Goal: Task Accomplishment & Management: Manage account settings

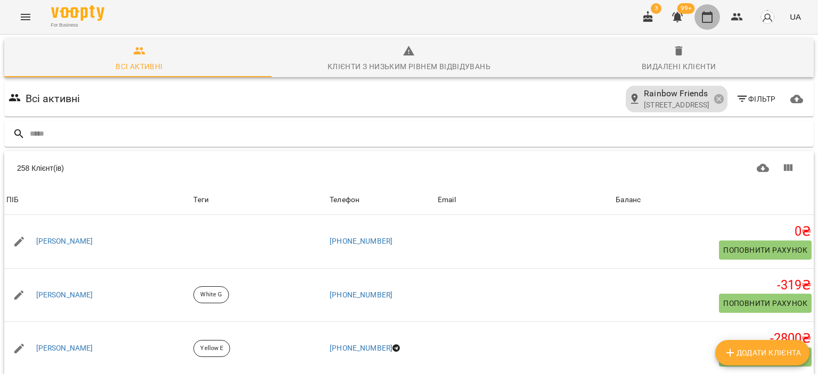
click at [705, 11] on icon "button" at bounding box center [707, 17] width 13 height 13
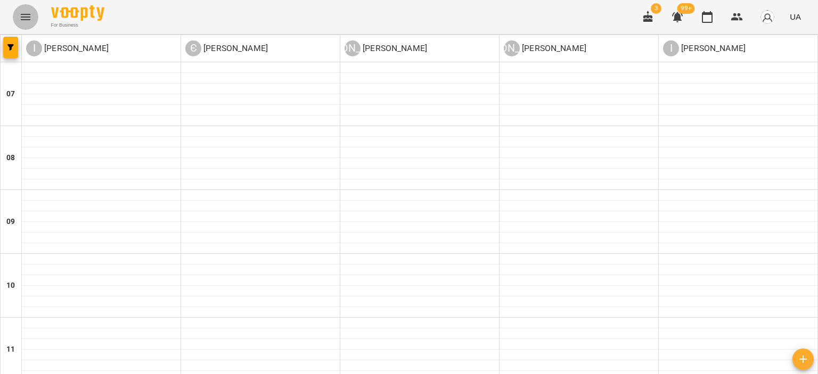
click at [20, 9] on button "Menu" at bounding box center [26, 17] width 26 height 26
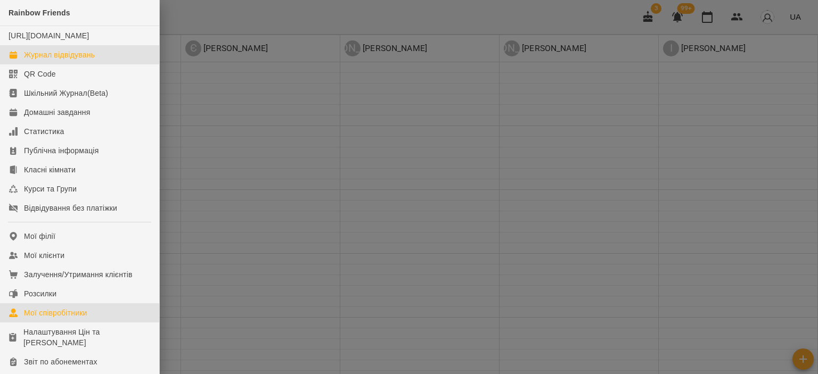
click at [83, 318] on div "Мої співробітники" at bounding box center [55, 313] width 63 height 11
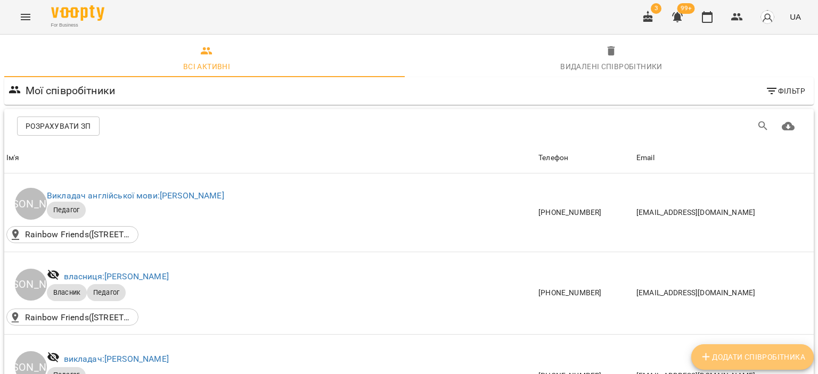
click at [733, 363] on span "Додати співробітника" at bounding box center [752, 357] width 105 height 13
select select "**"
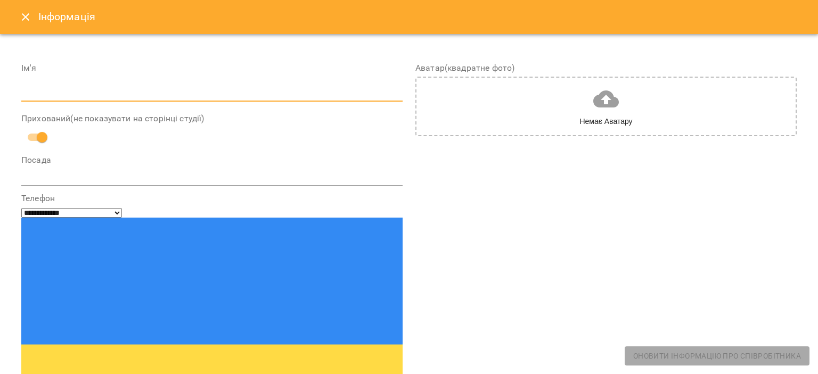
click at [206, 97] on input "text" at bounding box center [211, 93] width 381 height 17
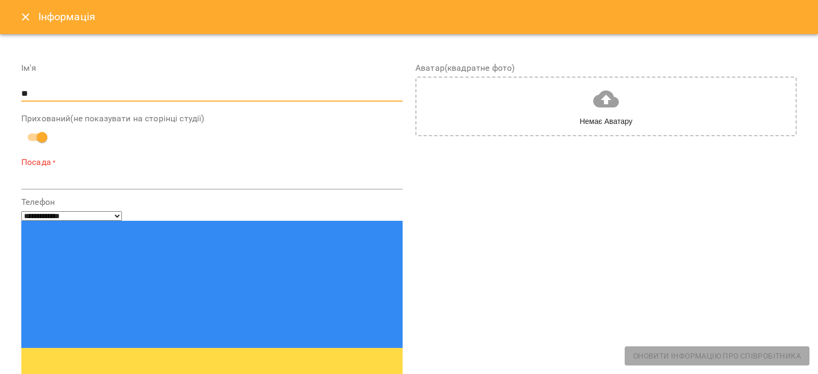
type input "*"
type input "*******"
click at [182, 176] on textarea at bounding box center [211, 181] width 381 height 10
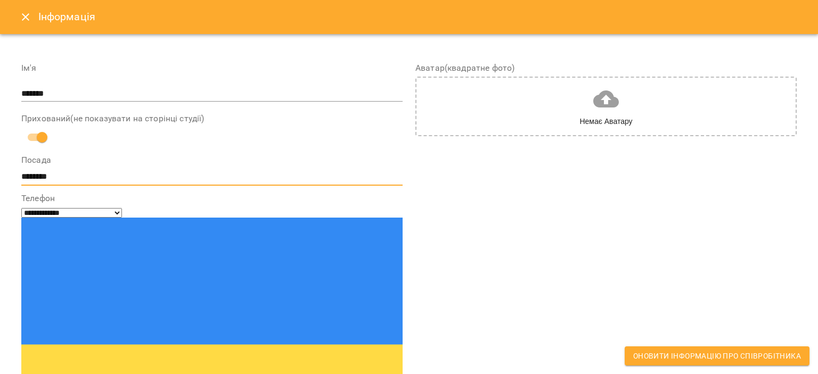
type textarea "********"
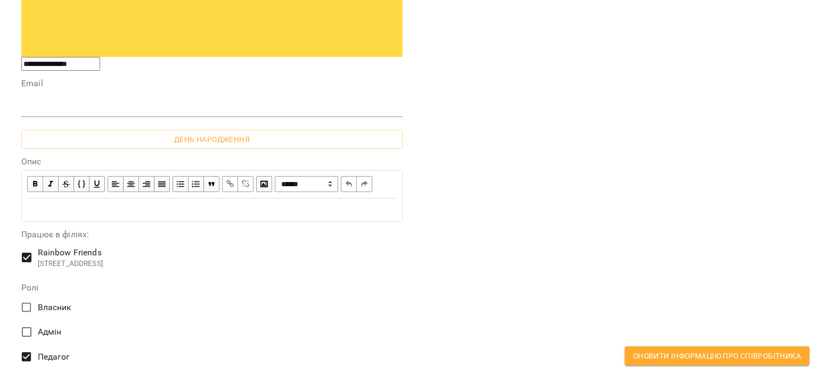
scroll to position [479, 0]
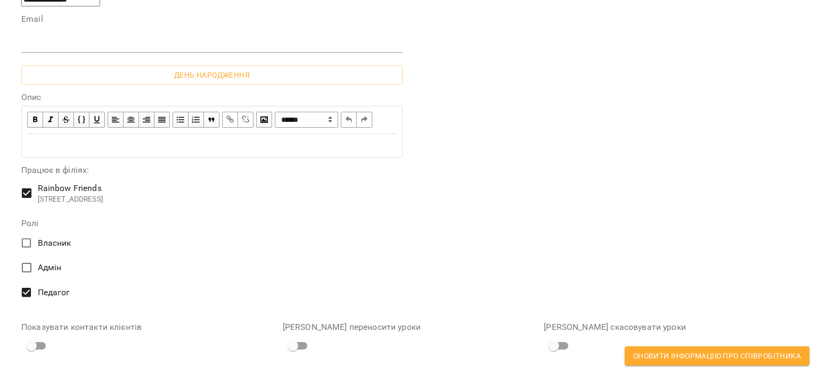
type input "**********"
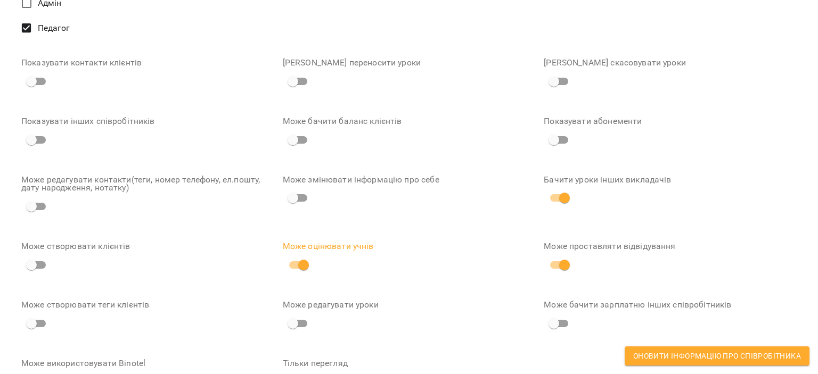
scroll to position [748, 0]
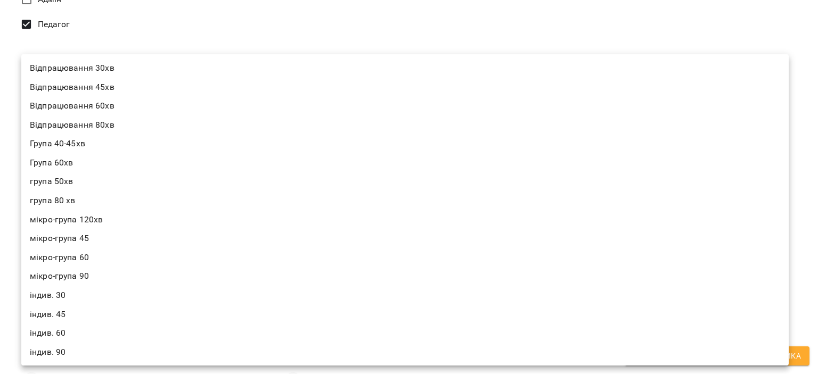
click at [646, 19] on div at bounding box center [409, 187] width 818 height 374
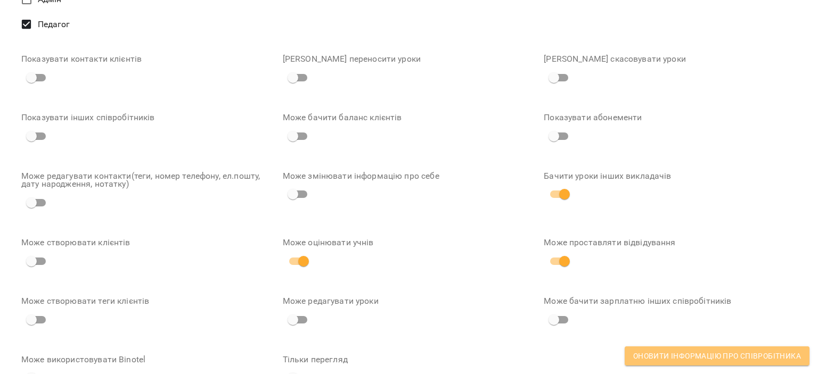
click at [699, 354] on span "Оновити інформацію про співробітника" at bounding box center [717, 356] width 168 height 13
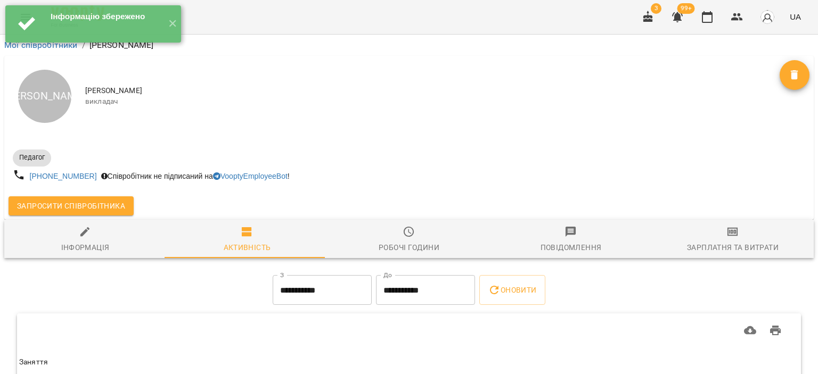
click at [89, 204] on span "Запросити співробітника" at bounding box center [71, 206] width 108 height 13
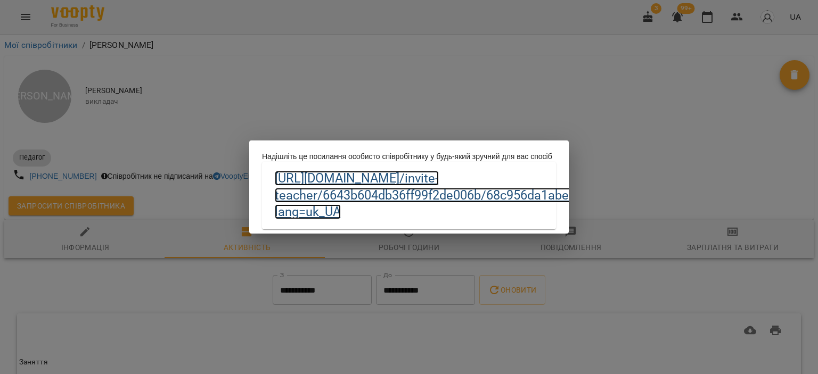
drag, startPoint x: 447, startPoint y: 220, endPoint x: 426, endPoint y: 229, distance: 23.4
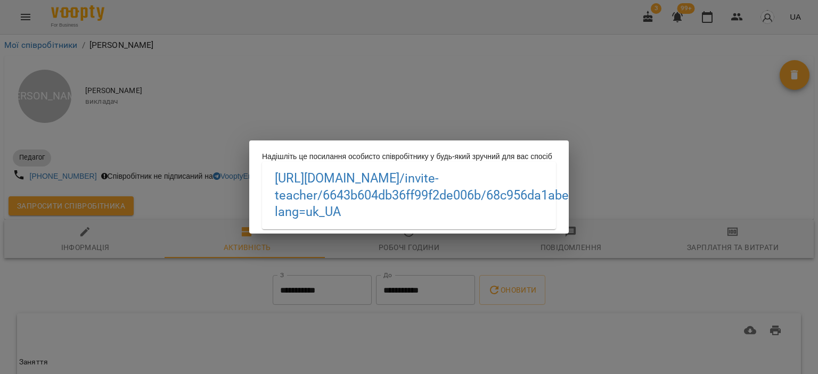
drag, startPoint x: 426, startPoint y: 229, endPoint x: 349, endPoint y: 101, distance: 149.5
click at [349, 101] on div "Надішліть це посилання особисто співробітнику у будь-який зручний для вас спосі…" at bounding box center [409, 187] width 818 height 374
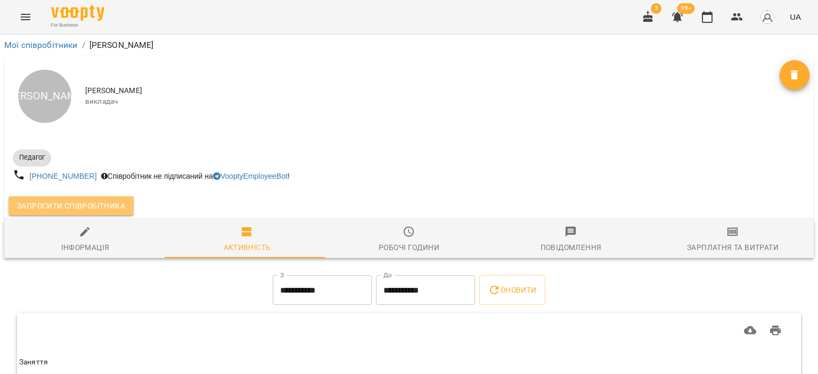
click at [69, 209] on span "Запросити співробітника" at bounding box center [71, 206] width 108 height 13
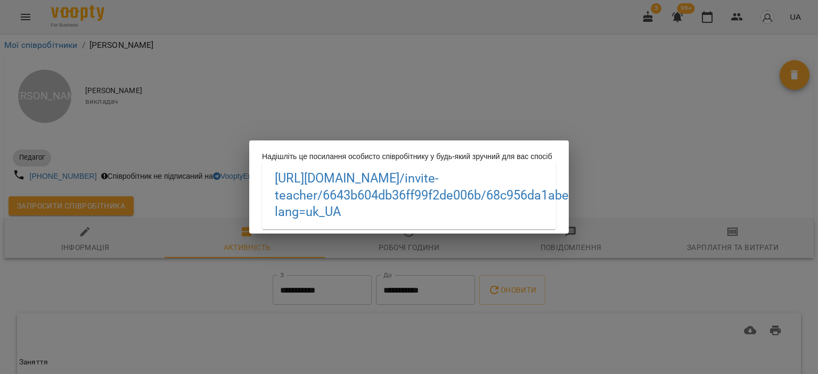
click at [466, 220] on h3 "https://biz.voopty.com /invite-teacher/6643b604db36ff99f2de006b/68c956da1abef58…" at bounding box center [409, 195] width 268 height 50
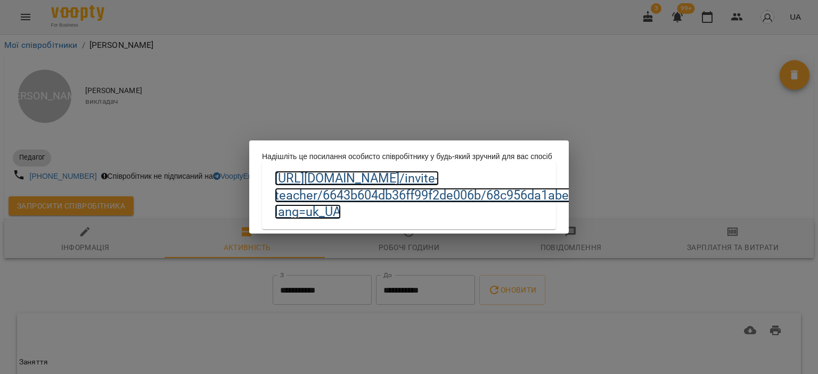
click at [432, 212] on link "https://biz.voopty.com /invite-teacher/6643b604db36ff99f2de006b/68c956da1abef58…" at bounding box center [465, 195] width 380 height 48
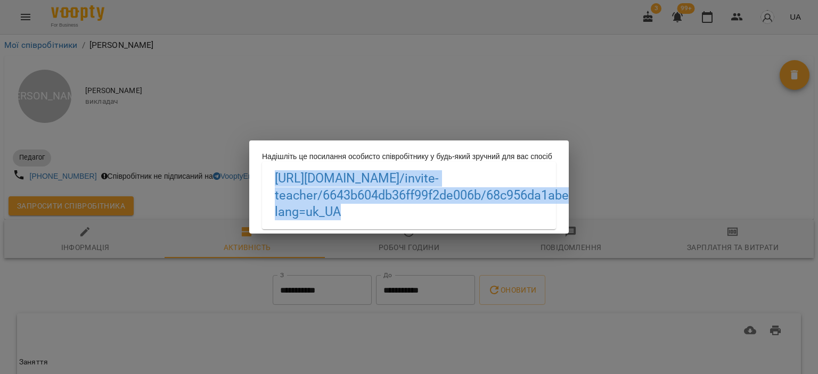
drag, startPoint x: 273, startPoint y: 185, endPoint x: 491, endPoint y: 242, distance: 226.1
click at [491, 242] on div "Надішліть це посилання особисто співробітнику у будь-який зручний для вас спосі…" at bounding box center [409, 187] width 818 height 374
copy link "https://biz.voopty.com /invite-teacher/6643b604db36ff99f2de006b/68c956da1abef58…"
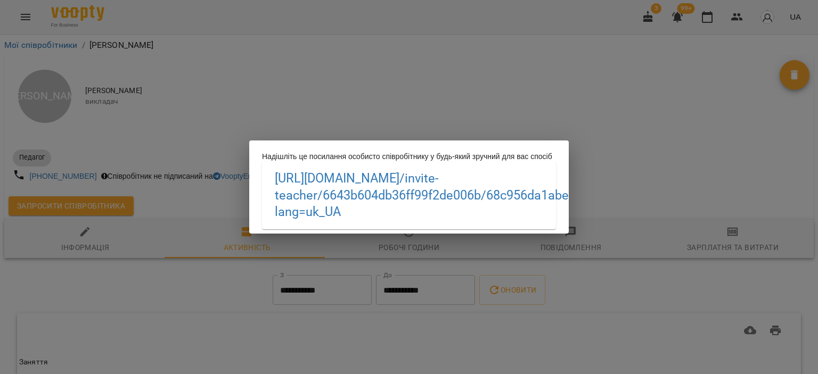
click at [579, 60] on div "Надішліть це посилання особисто співробітнику у будь-який зручний для вас спосі…" at bounding box center [409, 187] width 818 height 374
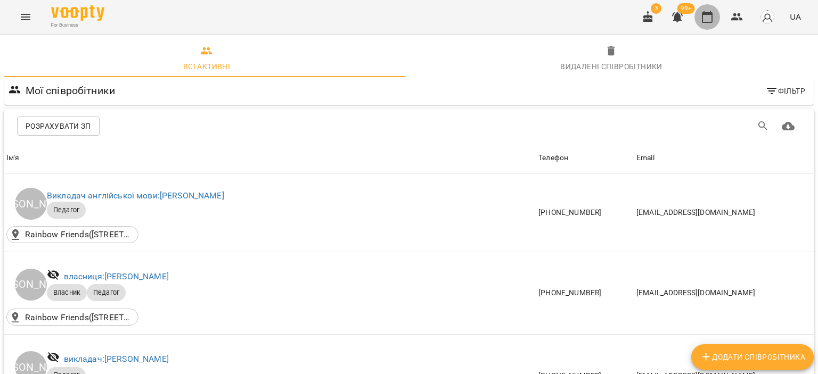
click at [711, 15] on icon "button" at bounding box center [707, 17] width 13 height 13
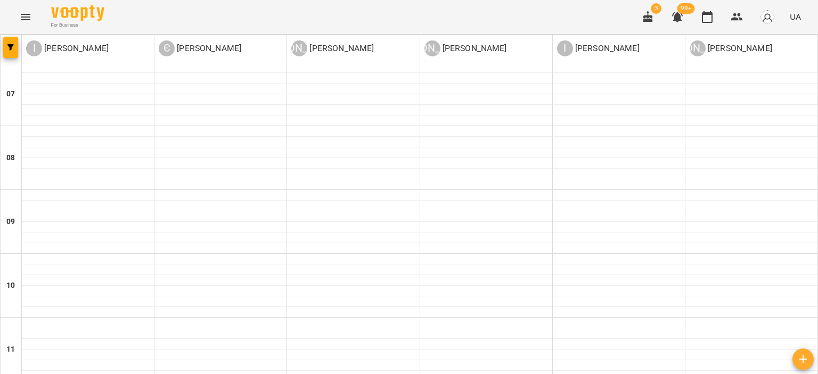
scroll to position [610, 0]
drag, startPoint x: 30, startPoint y: 280, endPoint x: 0, endPoint y: 165, distance: 119.3
drag, startPoint x: 0, startPoint y: 165, endPoint x: 613, endPoint y: 22, distance: 629.2
click at [613, 22] on div "For Business 3 99+ UA" at bounding box center [409, 17] width 818 height 34
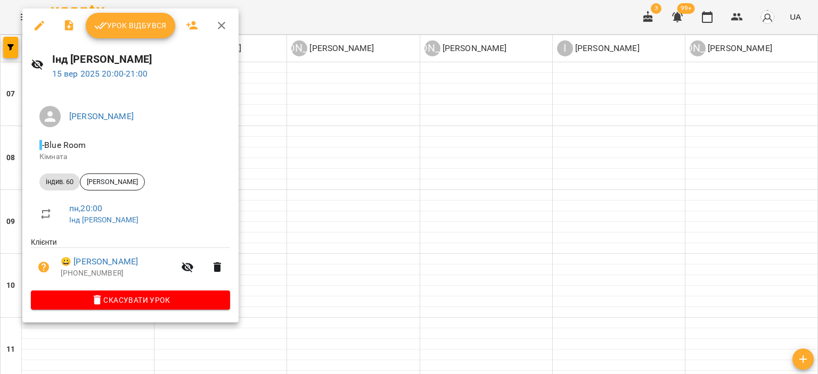
click at [109, 24] on span "Урок відбувся" at bounding box center [130, 25] width 72 height 13
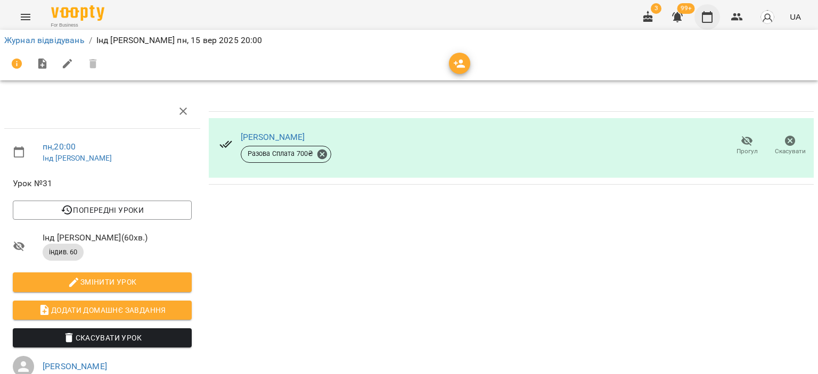
click at [711, 16] on icon "button" at bounding box center [707, 17] width 13 height 13
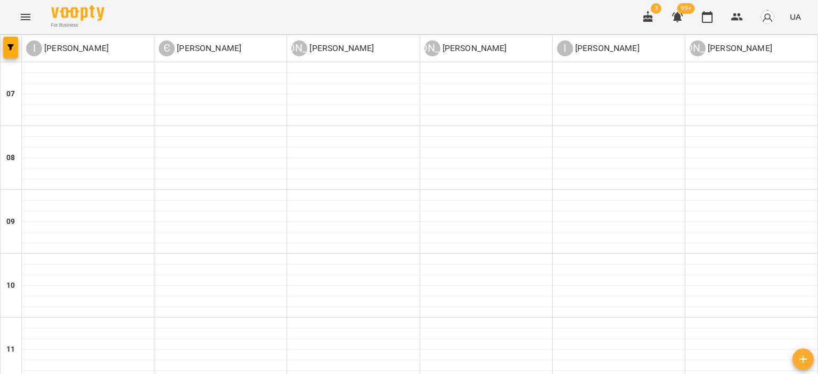
scroll to position [717, 0]
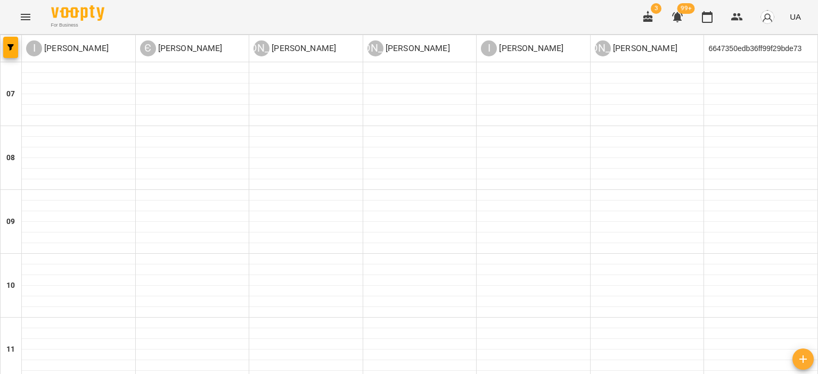
scroll to position [692, 0]
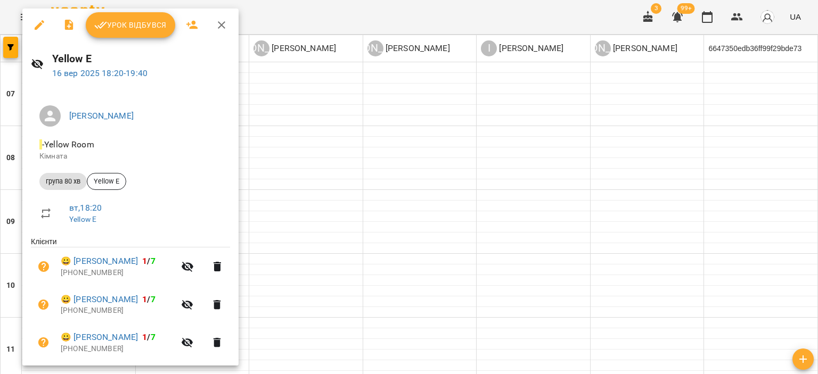
scroll to position [0, 0]
click at [214, 28] on button "button" at bounding box center [222, 26] width 26 height 26
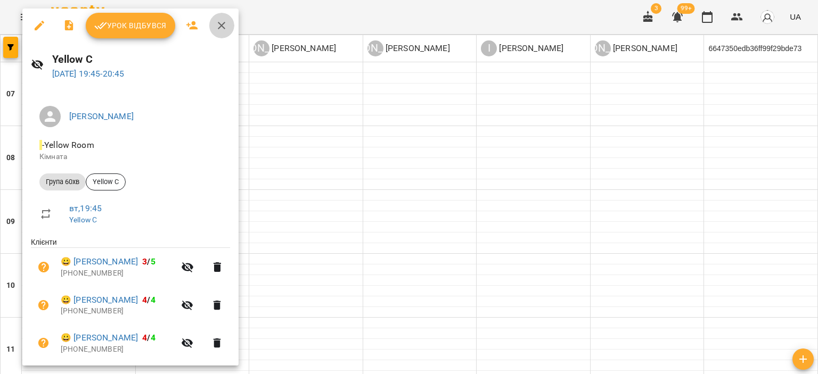
drag, startPoint x: 216, startPoint y: 25, endPoint x: 411, endPoint y: 173, distance: 244.4
click at [216, 26] on icon "button" at bounding box center [221, 25] width 13 height 13
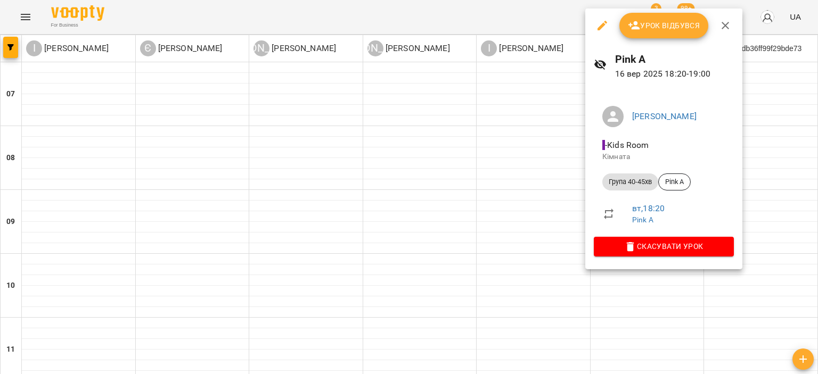
drag, startPoint x: 725, startPoint y: 24, endPoint x: 755, endPoint y: 80, distance: 63.8
click at [726, 24] on icon "button" at bounding box center [724, 25] width 7 height 7
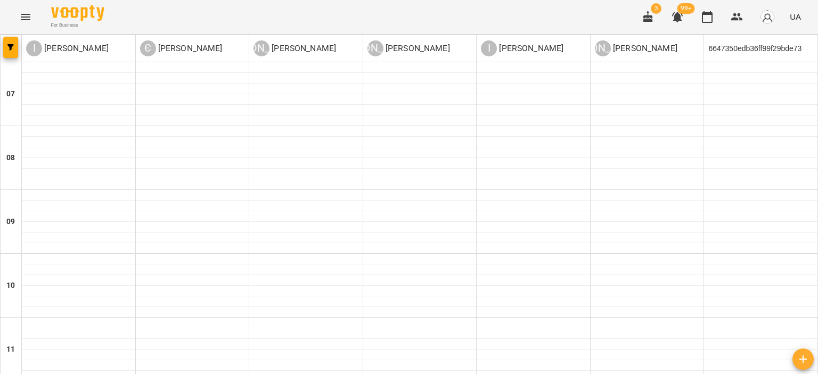
scroll to position [586, 0]
click at [29, 18] on icon "Menu" at bounding box center [25, 17] width 13 height 13
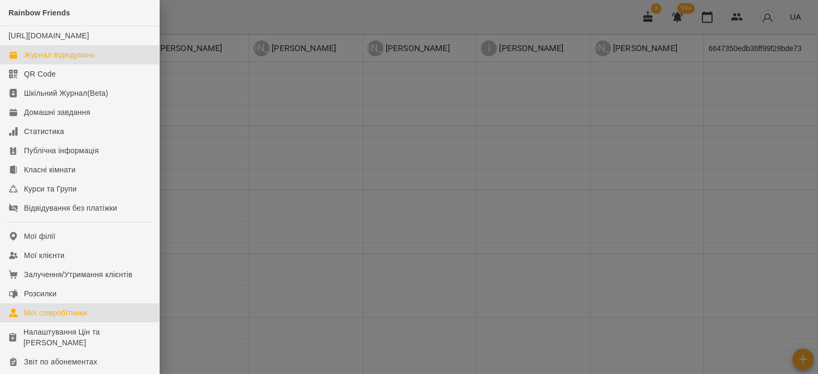
click at [64, 318] on div "Мої співробітники" at bounding box center [55, 313] width 63 height 11
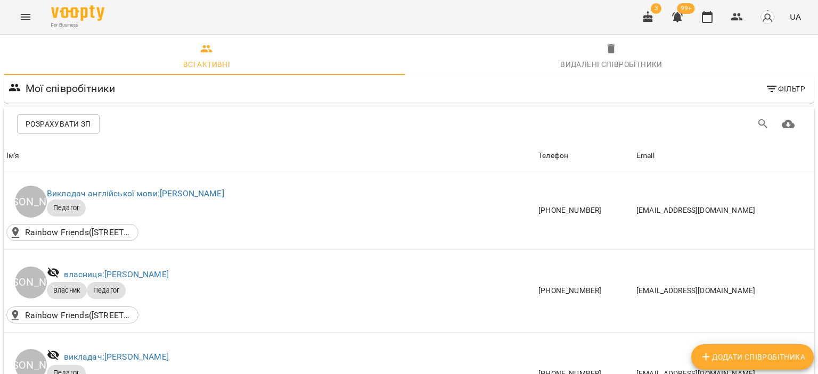
scroll to position [479, 0]
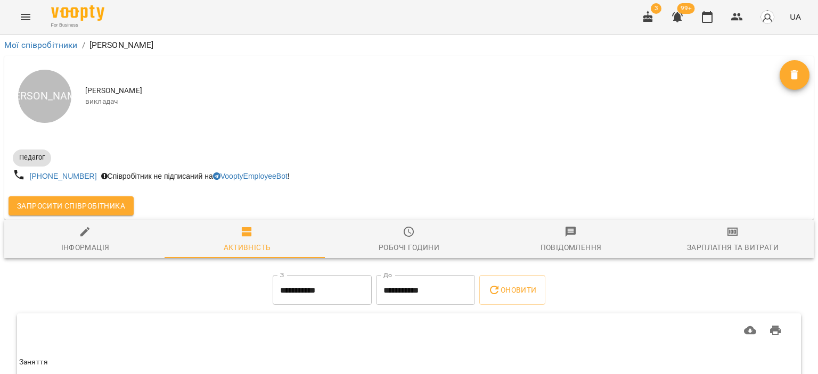
click at [407, 234] on icon "button" at bounding box center [409, 232] width 13 height 13
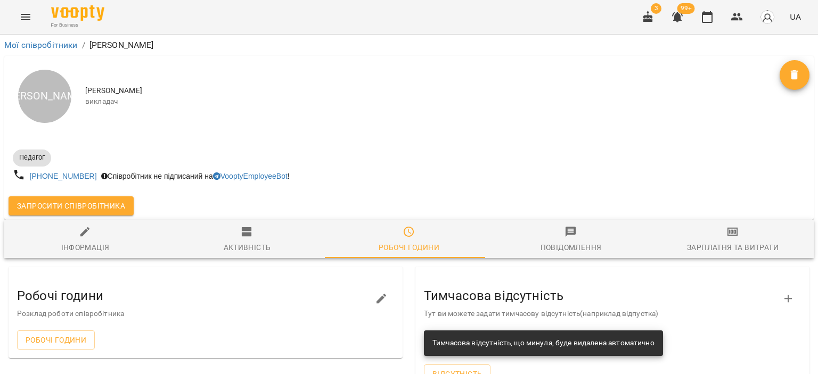
click at [89, 235] on icon "button" at bounding box center [85, 232] width 13 height 13
select select "**"
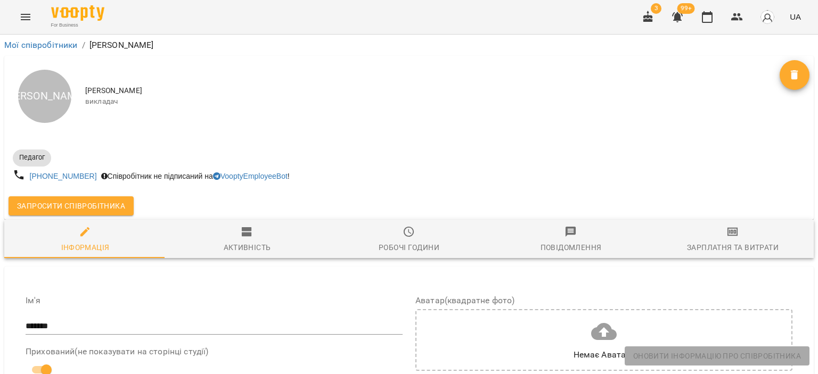
click at [253, 240] on span "Активність" at bounding box center [247, 240] width 149 height 29
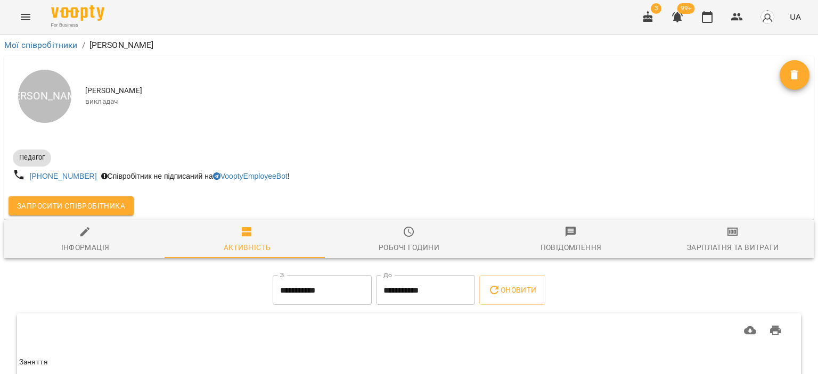
click at [409, 237] on icon "button" at bounding box center [409, 232] width 13 height 13
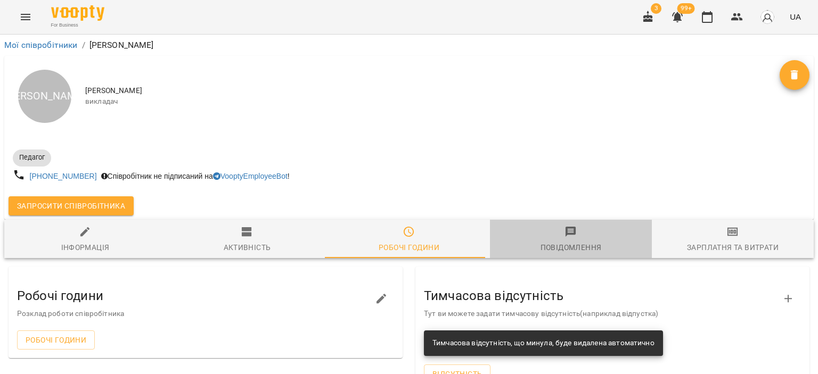
click at [573, 236] on span "Повідомлення" at bounding box center [570, 240] width 149 height 29
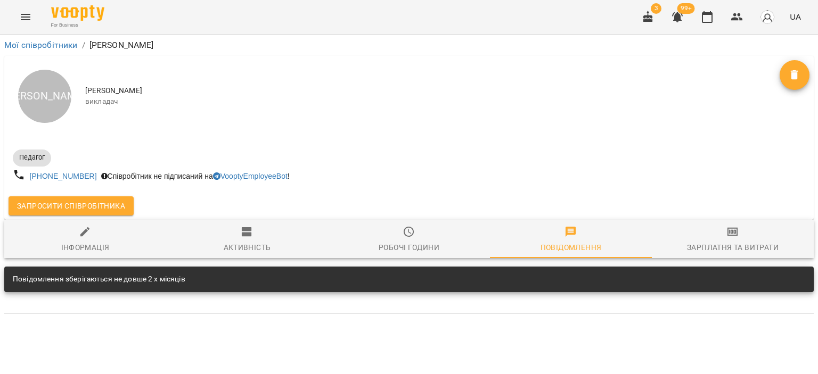
click at [738, 234] on icon "button" at bounding box center [732, 232] width 13 height 13
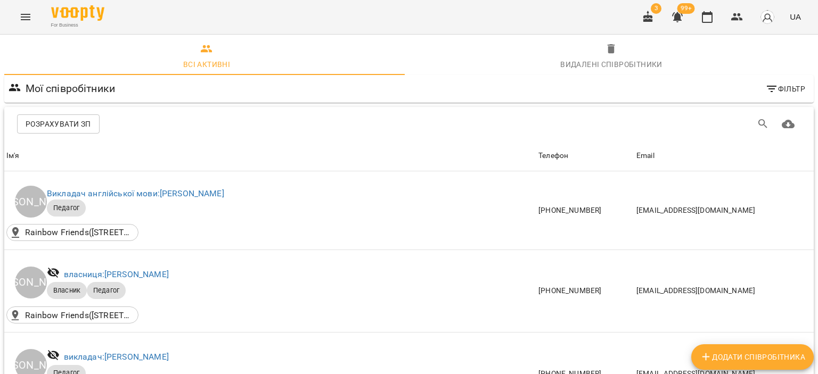
scroll to position [479, 0]
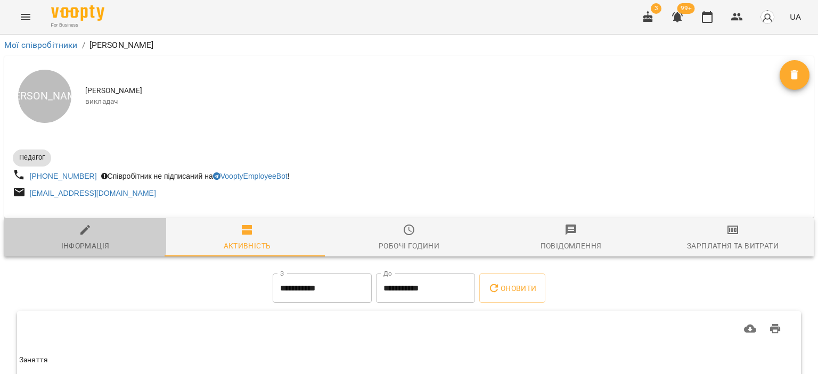
click at [82, 229] on icon "button" at bounding box center [85, 230] width 13 height 13
select select "**"
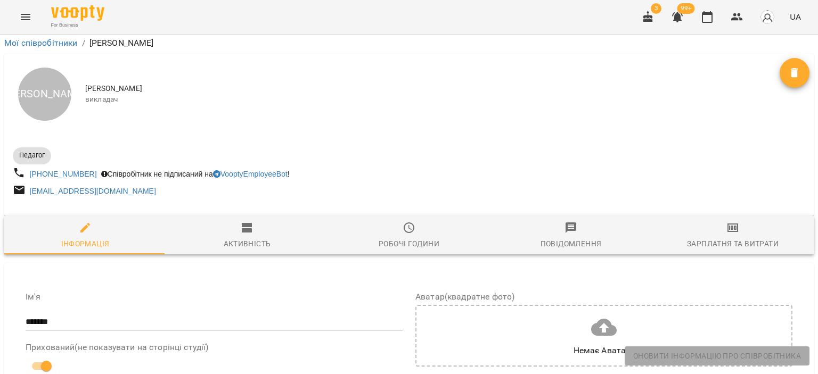
scroll to position [160, 0]
click at [26, 314] on input "*******" at bounding box center [214, 322] width 377 height 17
click at [69, 314] on input "*******" at bounding box center [214, 322] width 377 height 17
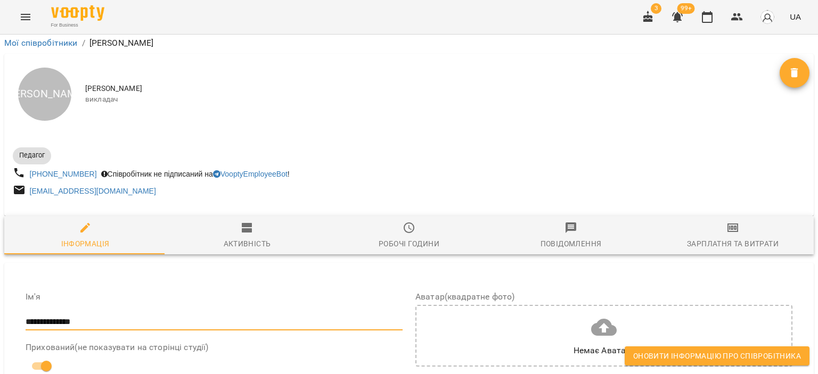
scroll to position [426, 0]
type input "**********"
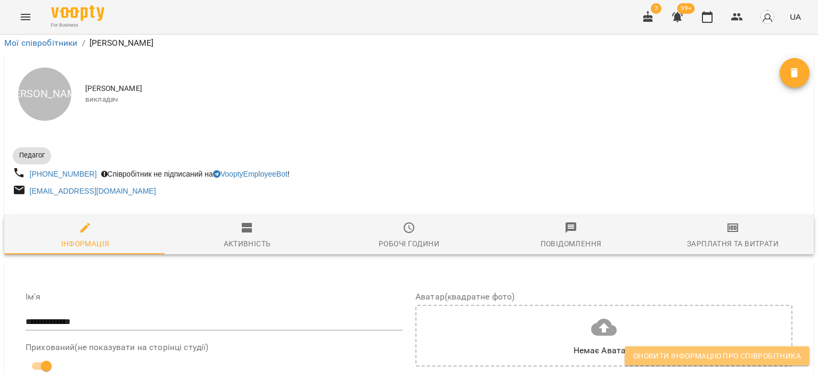
click at [724, 354] on span "Оновити інформацію про співробітника" at bounding box center [717, 356] width 168 height 13
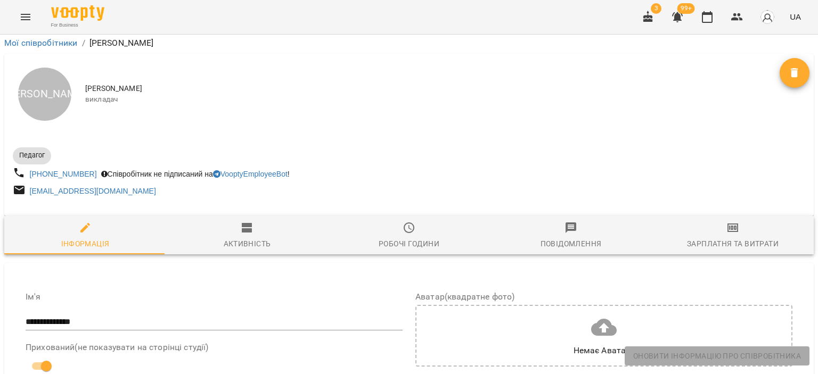
scroll to position [0, 0]
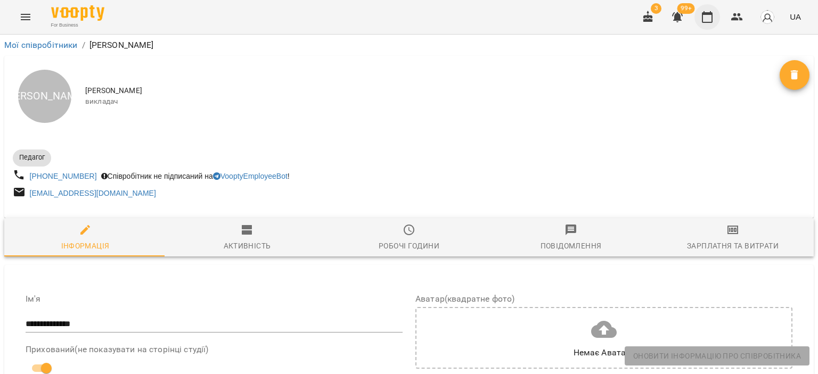
click at [703, 13] on icon "button" at bounding box center [707, 17] width 11 height 12
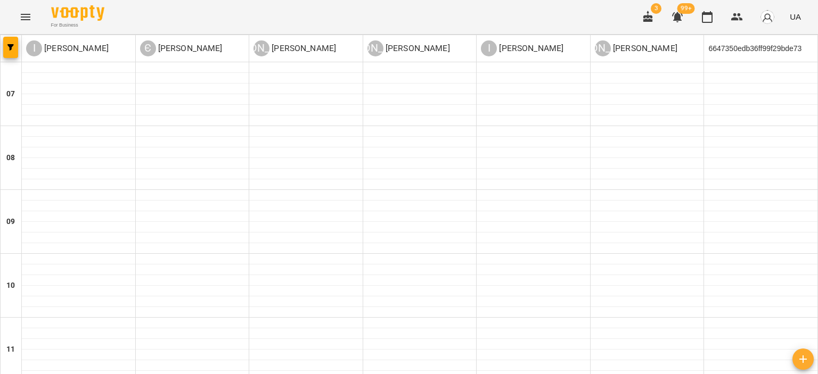
scroll to position [586, 0]
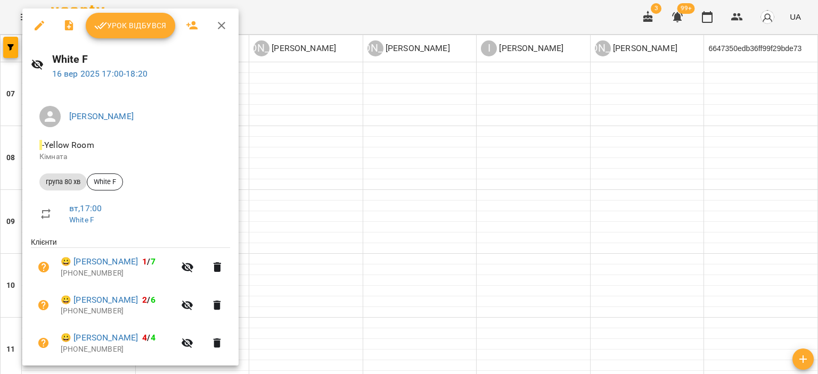
scroll to position [0, 0]
click at [220, 25] on icon "button" at bounding box center [221, 25] width 7 height 7
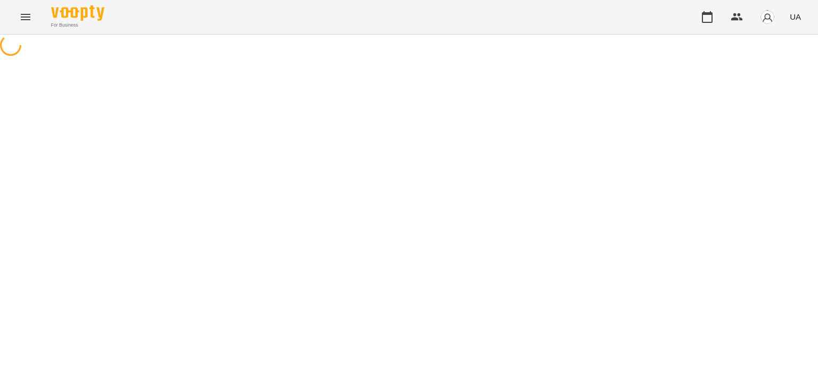
select select "**"
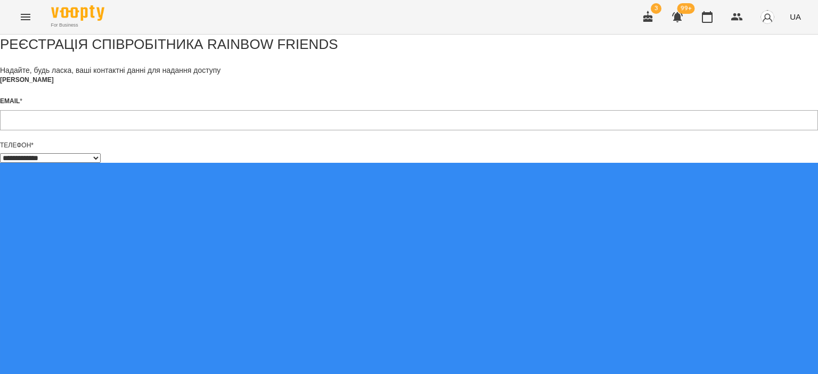
scroll to position [20, 0]
type input "**********"
drag, startPoint x: 416, startPoint y: 191, endPoint x: 341, endPoint y: 183, distance: 75.0
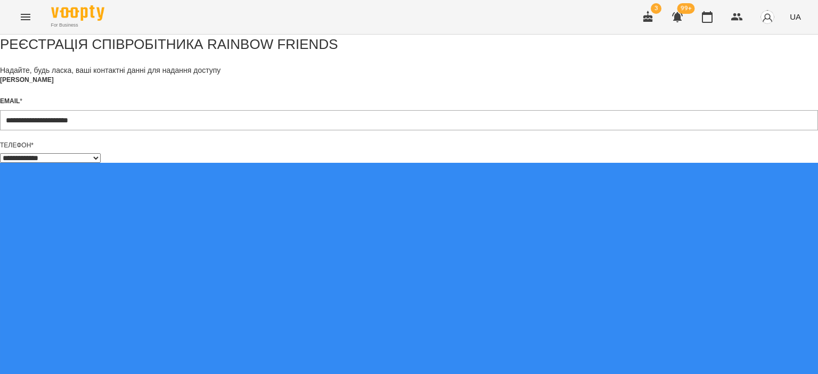
type input "**********"
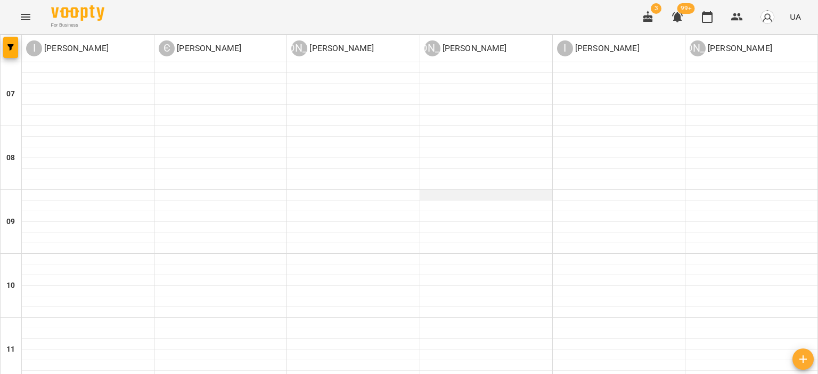
scroll to position [639, 0]
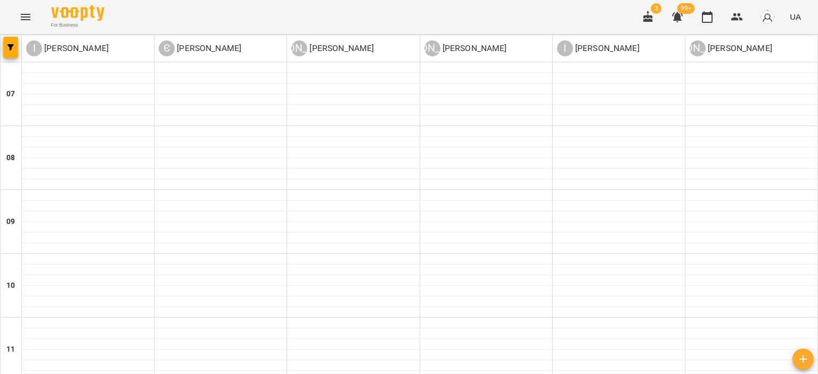
type input "**********"
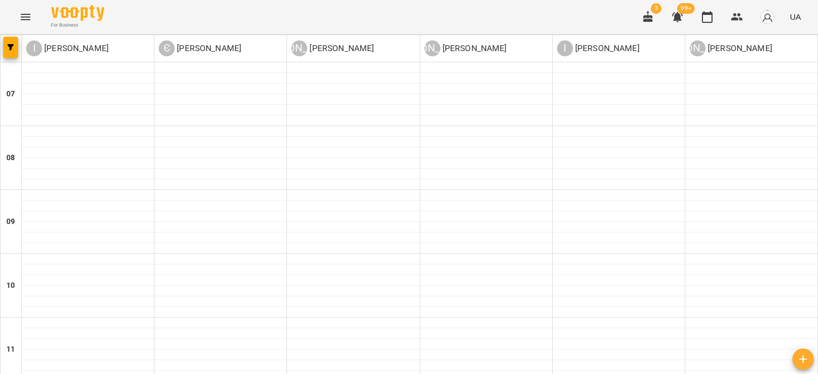
scroll to position [717, 0]
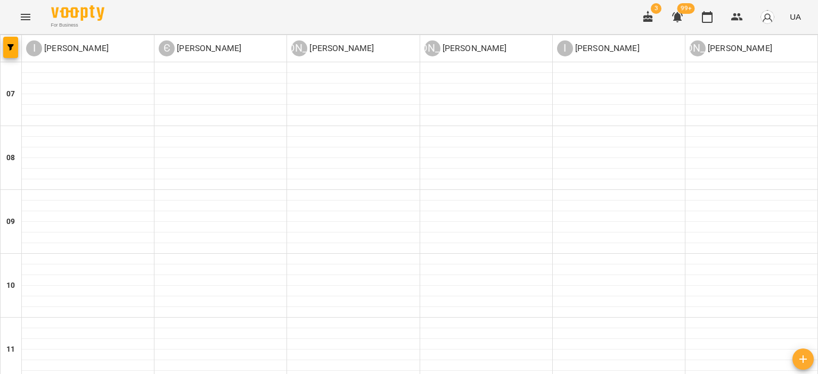
type input "**********"
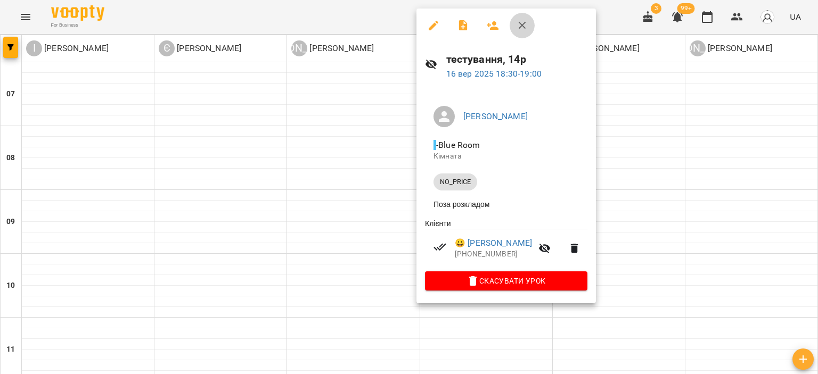
click at [525, 24] on icon "button" at bounding box center [522, 25] width 13 height 13
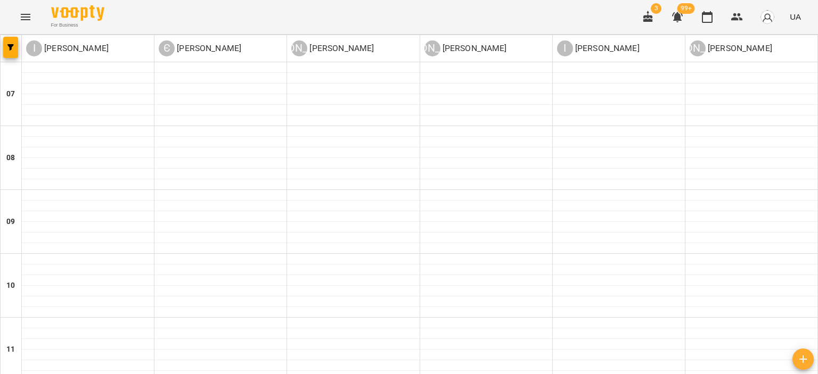
scroll to position [663, 0]
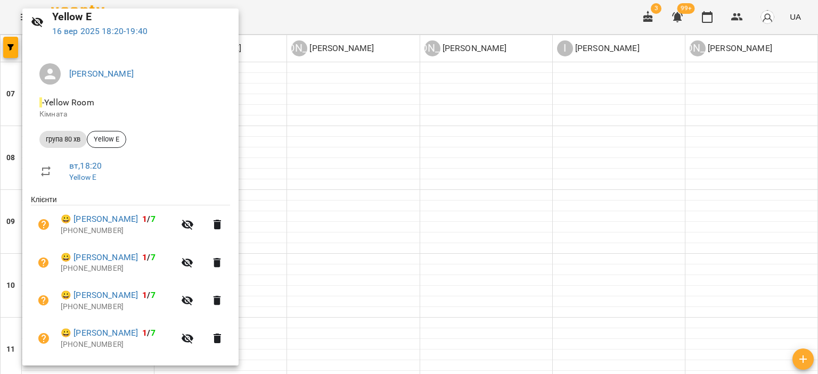
scroll to position [0, 0]
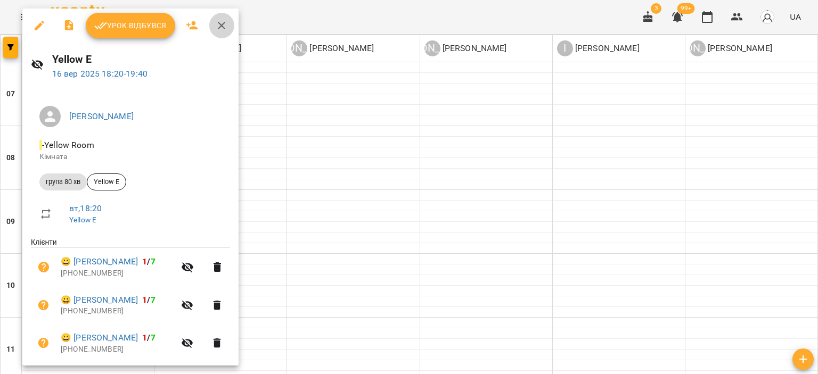
click at [220, 23] on icon "button" at bounding box center [221, 25] width 13 height 13
